Goal: Task Accomplishment & Management: Manage account settings

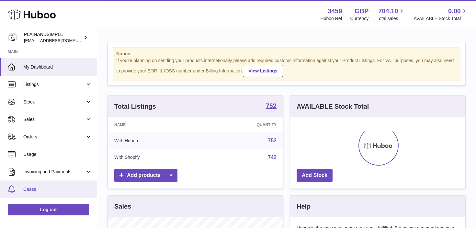
scroll to position [101, 175]
click at [71, 193] on link "Cases" at bounding box center [48, 189] width 97 height 17
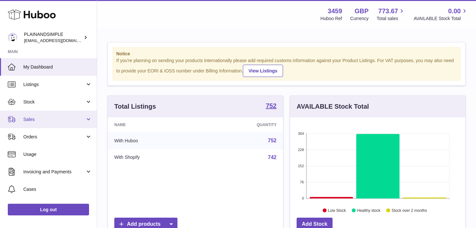
scroll to position [101, 175]
click at [86, 119] on link "Sales" at bounding box center [48, 119] width 97 height 17
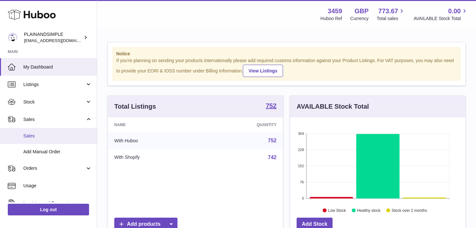
click at [69, 140] on link "Sales" at bounding box center [48, 136] width 97 height 16
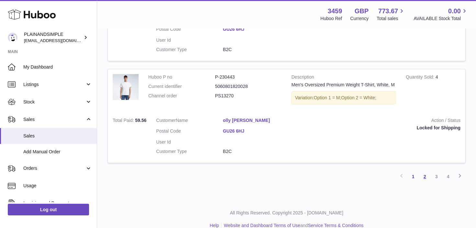
click at [429, 174] on link "2" at bounding box center [425, 177] width 12 height 12
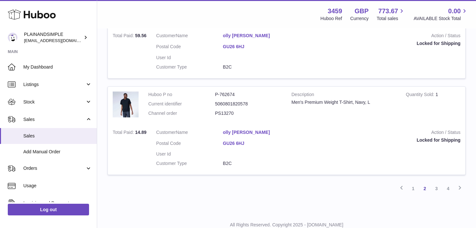
scroll to position [963, 0]
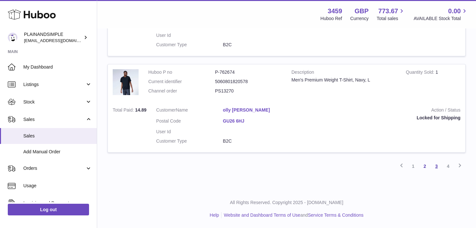
click at [437, 170] on link "3" at bounding box center [437, 167] width 12 height 12
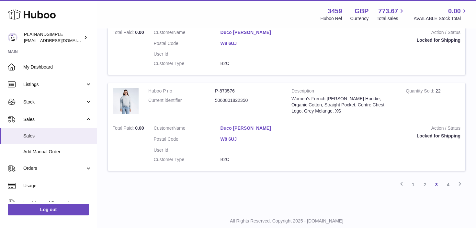
scroll to position [954, 0]
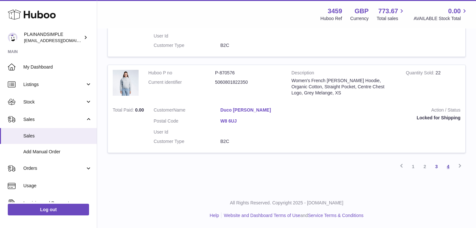
click at [448, 170] on link "4" at bounding box center [448, 167] width 12 height 12
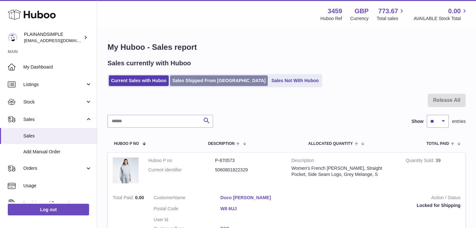
click at [197, 78] on link "Sales Shipped From [GEOGRAPHIC_DATA]" at bounding box center [219, 80] width 98 height 11
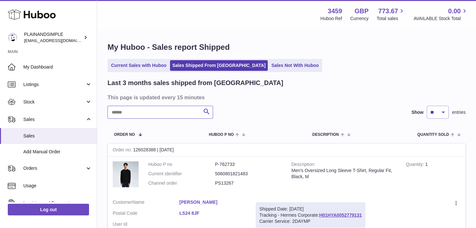
click at [167, 116] on input "text" at bounding box center [161, 112] width 106 height 13
type input "*****"
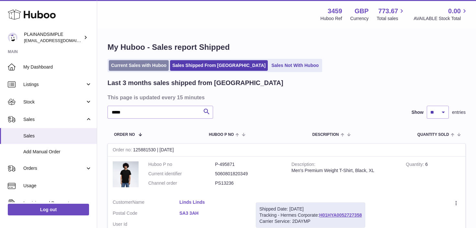
click at [149, 65] on link "Current Sales with Huboo" at bounding box center [139, 65] width 60 height 11
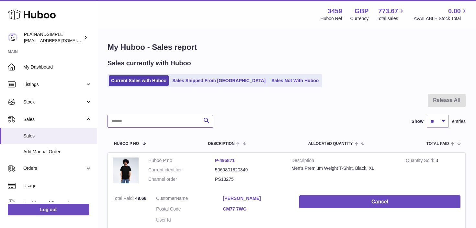
click at [161, 122] on input "text" at bounding box center [161, 121] width 106 height 13
type input "*****"
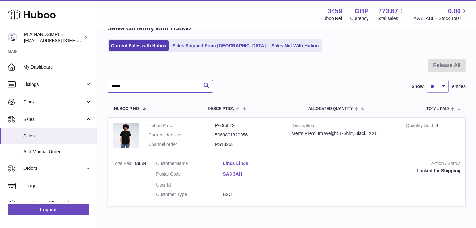
scroll to position [37, 0]
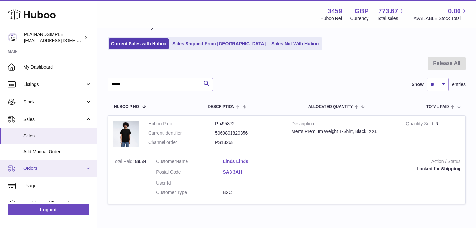
click at [84, 169] on link "Orders" at bounding box center [48, 168] width 97 height 17
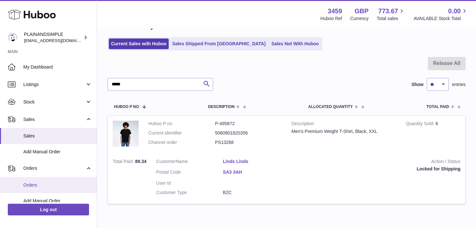
click at [66, 187] on span "Orders" at bounding box center [57, 185] width 69 height 6
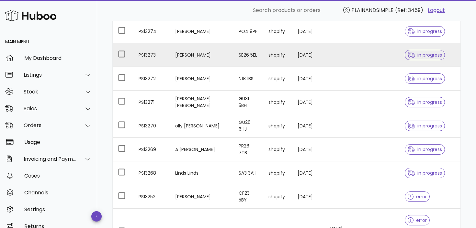
scroll to position [124, 0]
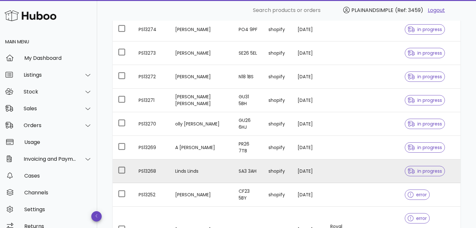
click at [201, 172] on td "Linds Linds" at bounding box center [201, 172] width 63 height 24
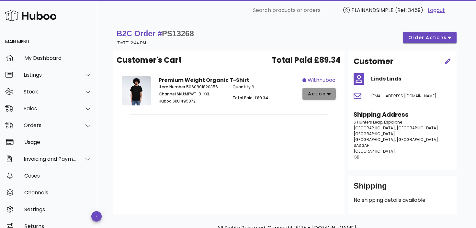
click at [324, 90] on button "action" at bounding box center [318, 94] width 33 height 12
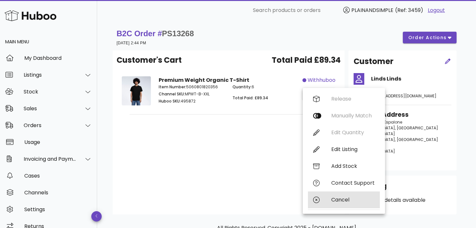
click at [338, 199] on div "Cancel" at bounding box center [352, 200] width 43 height 6
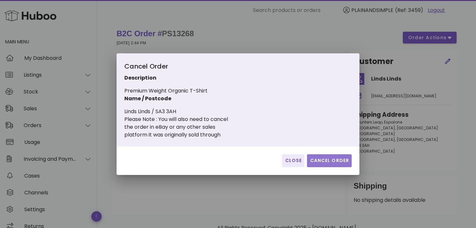
click at [320, 160] on span "Cancel Order" at bounding box center [330, 160] width 40 height 7
